Goal: Task Accomplishment & Management: Use online tool/utility

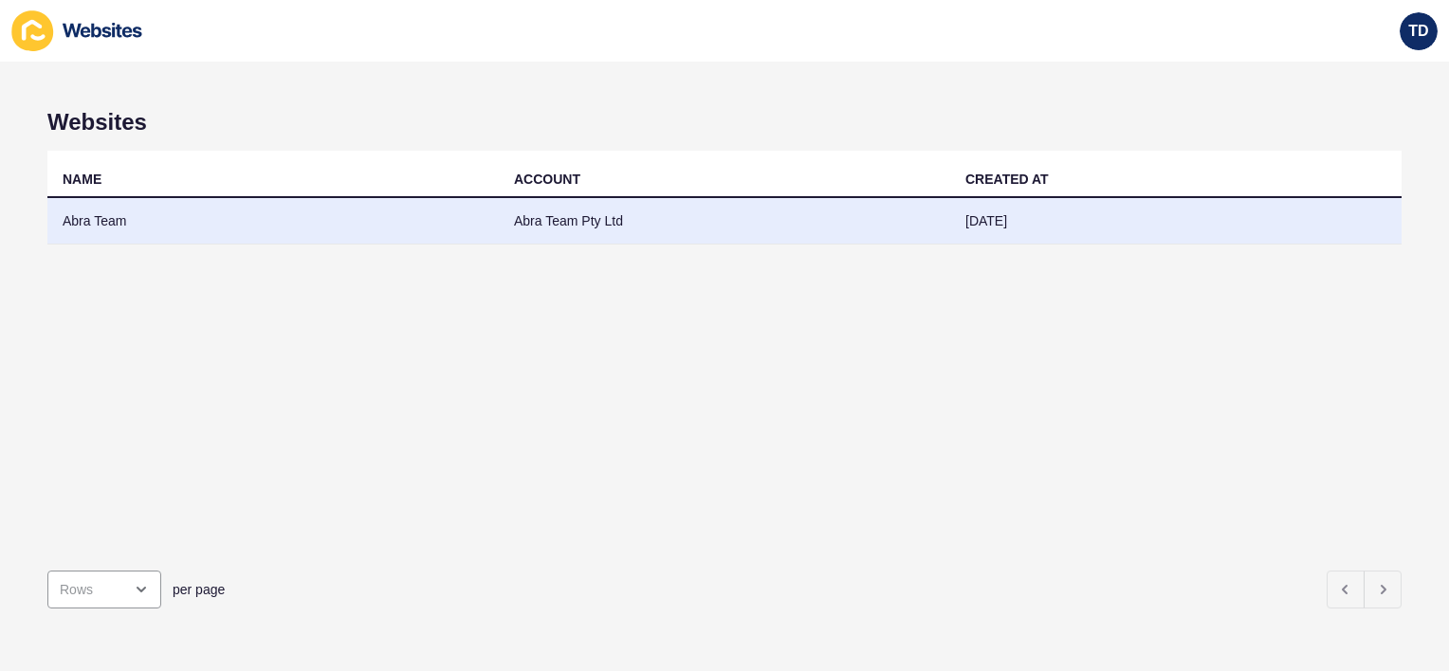
click at [211, 220] on td "Abra Team" at bounding box center [272, 221] width 451 height 46
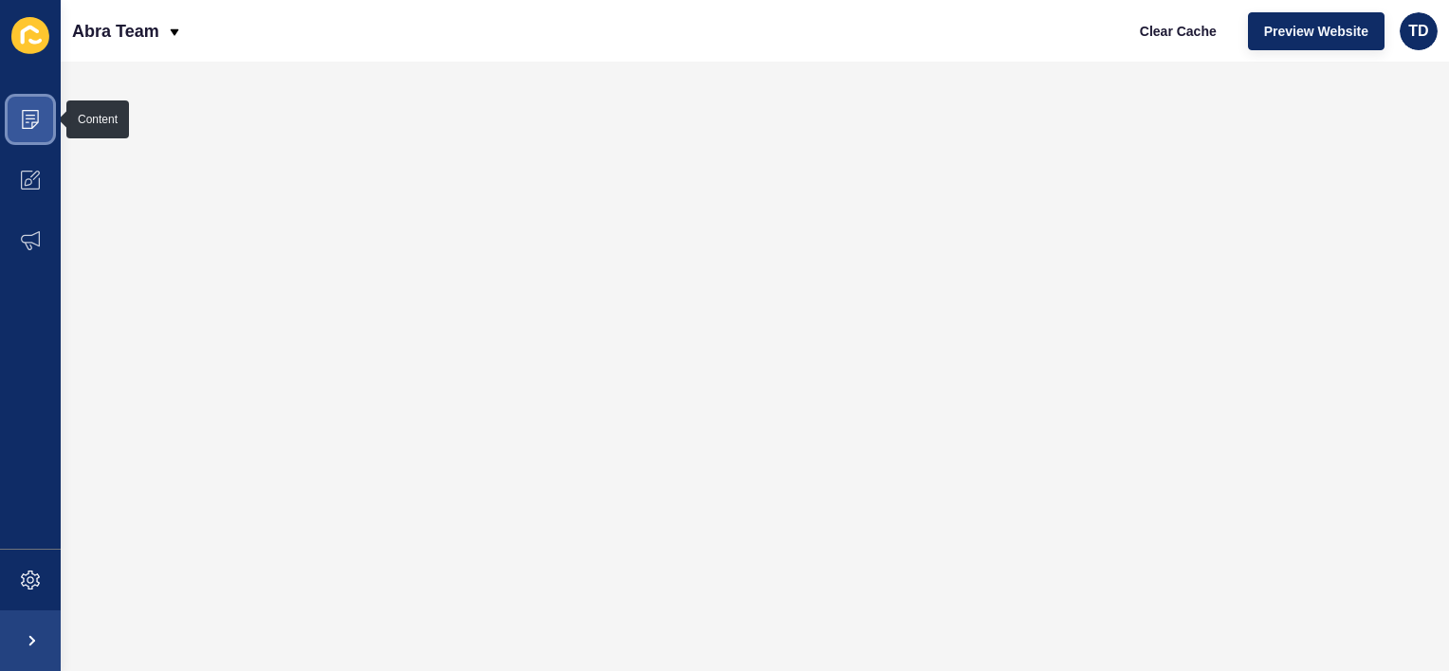
click at [27, 125] on icon at bounding box center [30, 119] width 19 height 19
click at [45, 118] on span at bounding box center [30, 119] width 61 height 61
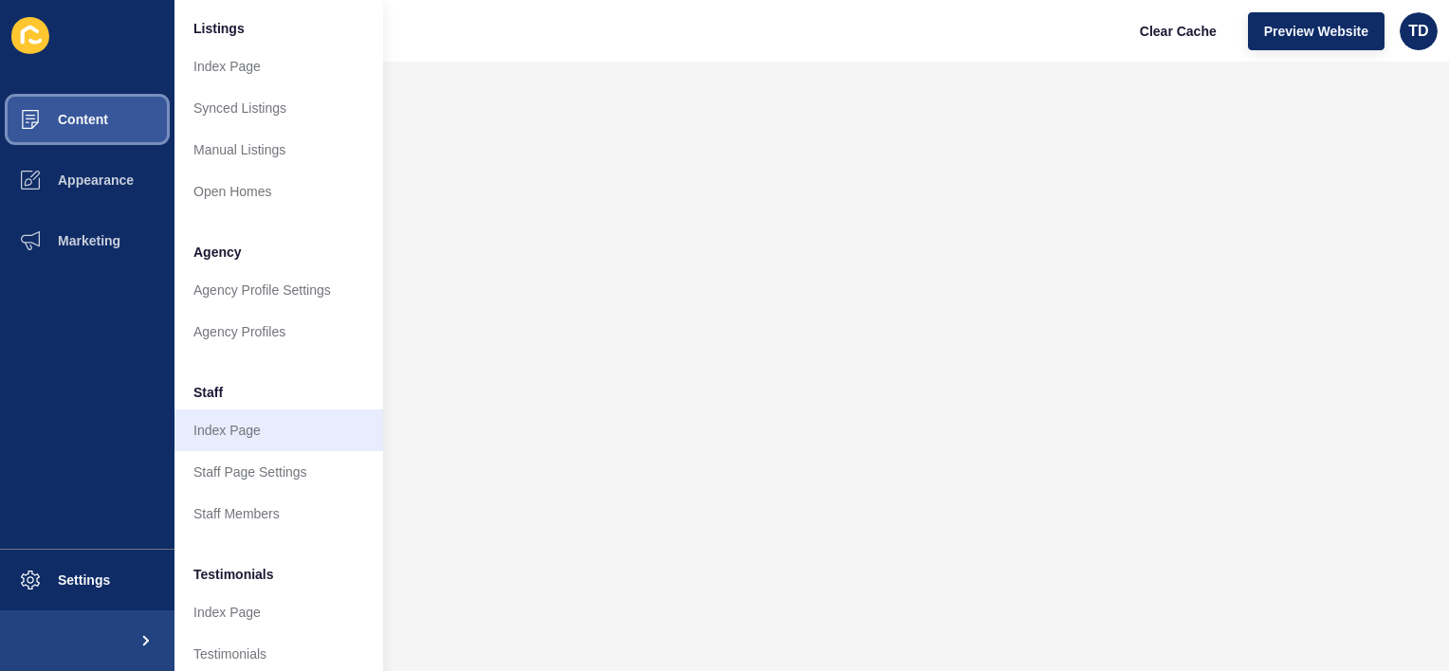
scroll to position [454, 0]
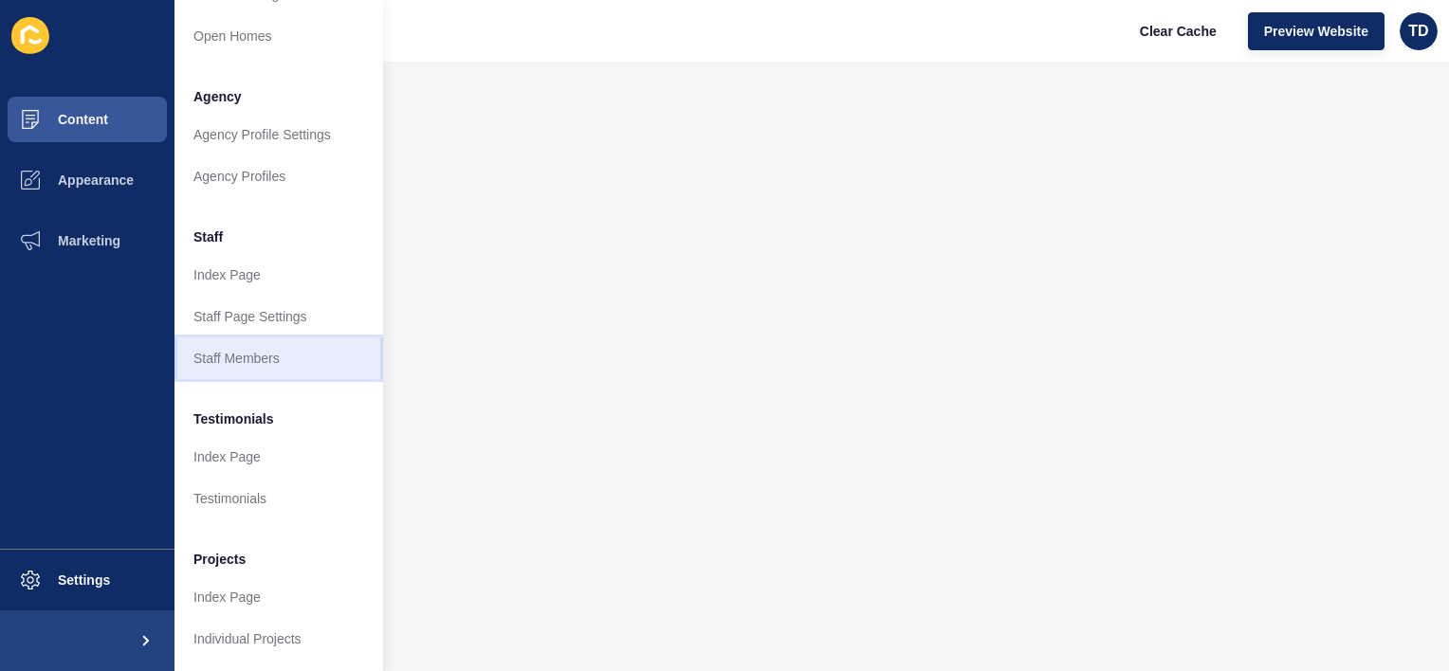
click at [263, 338] on link "Staff Members" at bounding box center [278, 359] width 209 height 42
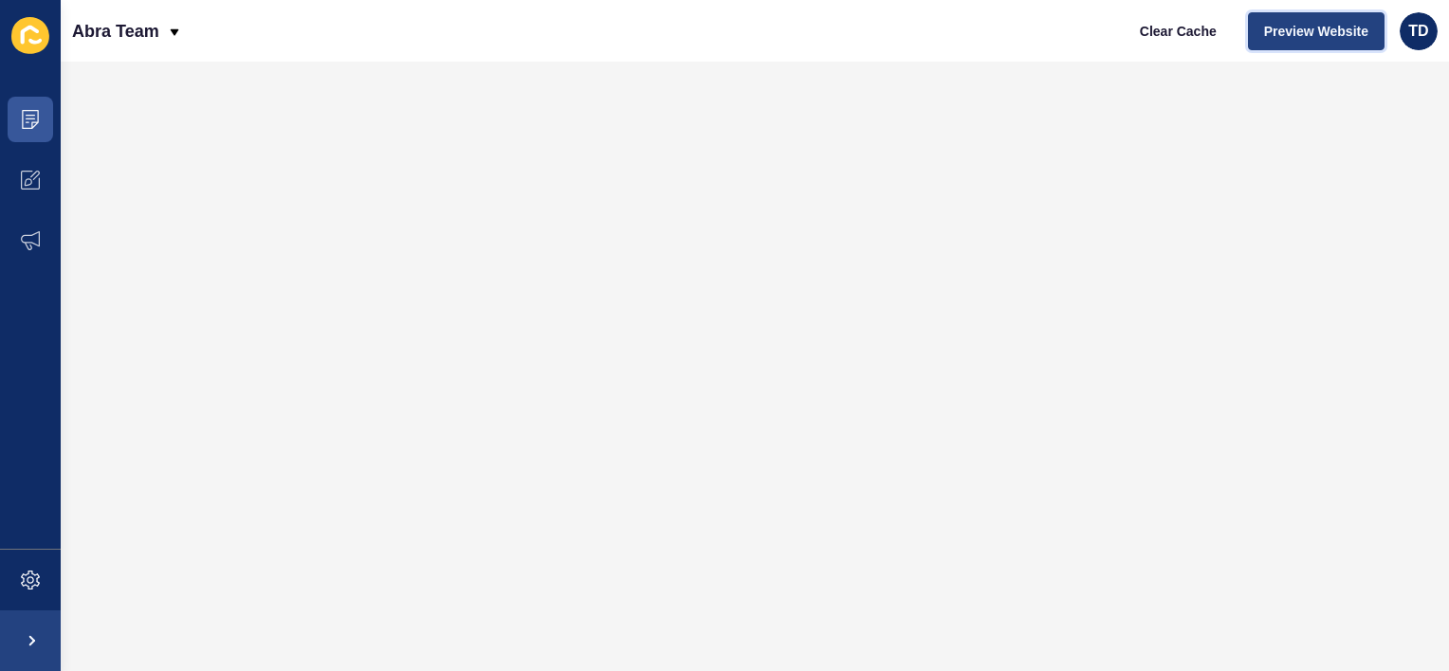
click at [1329, 27] on span "Preview Website" at bounding box center [1316, 31] width 104 height 19
